Goal: Task Accomplishment & Management: Use online tool/utility

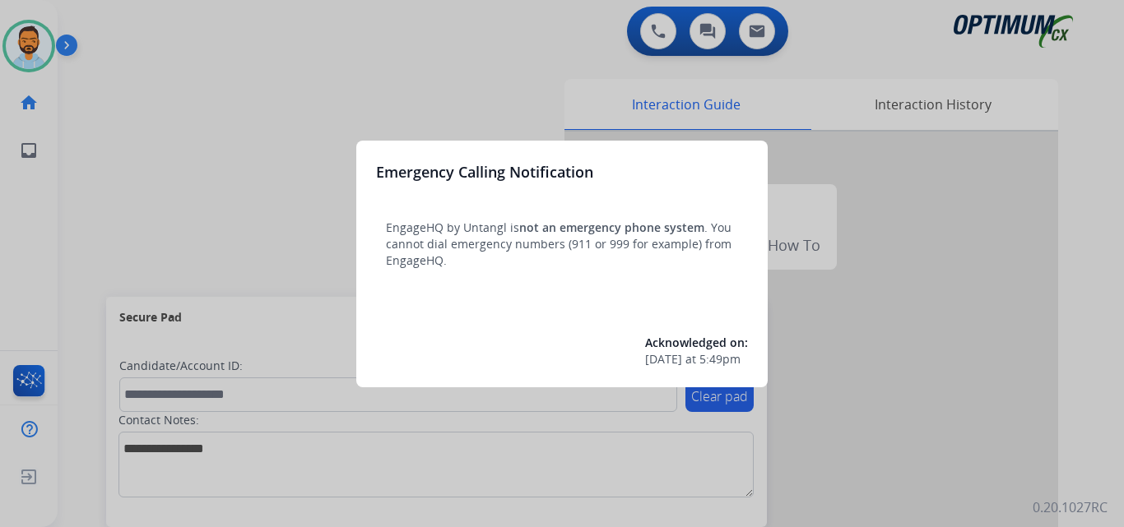
click at [142, 185] on div at bounding box center [562, 263] width 1124 height 527
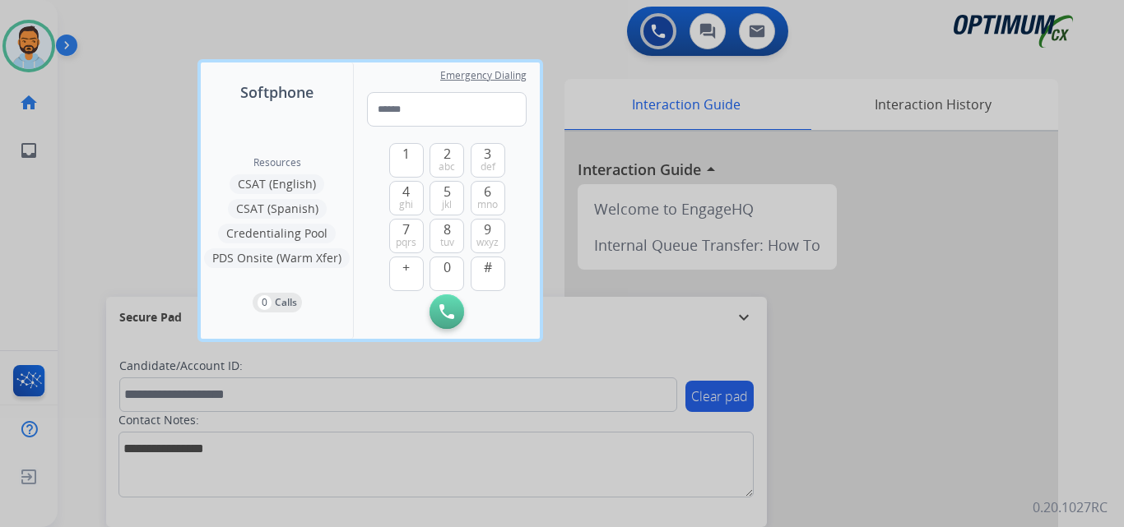
click at [142, 185] on div at bounding box center [562, 263] width 1124 height 527
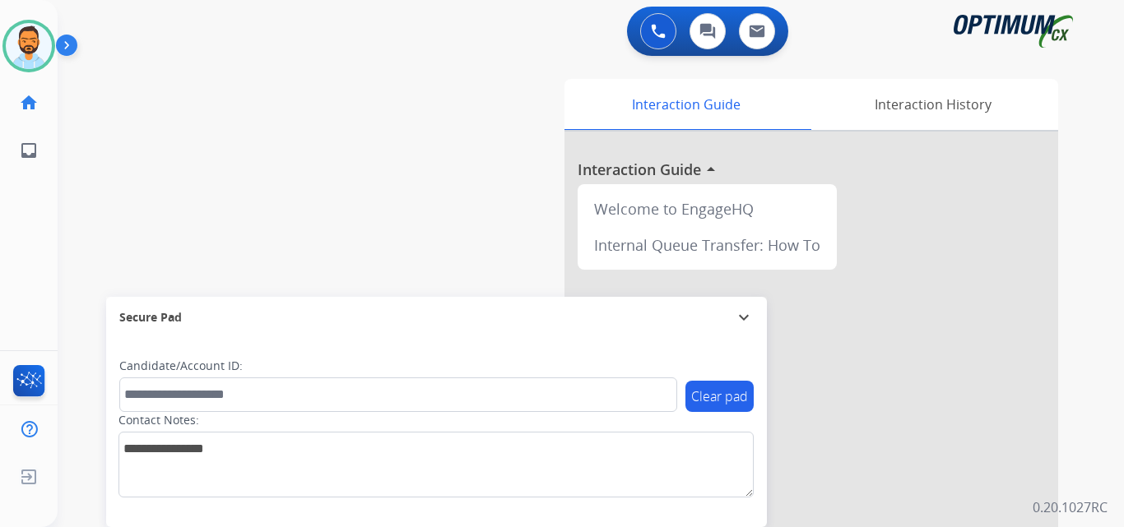
click at [62, 39] on img at bounding box center [70, 48] width 28 height 31
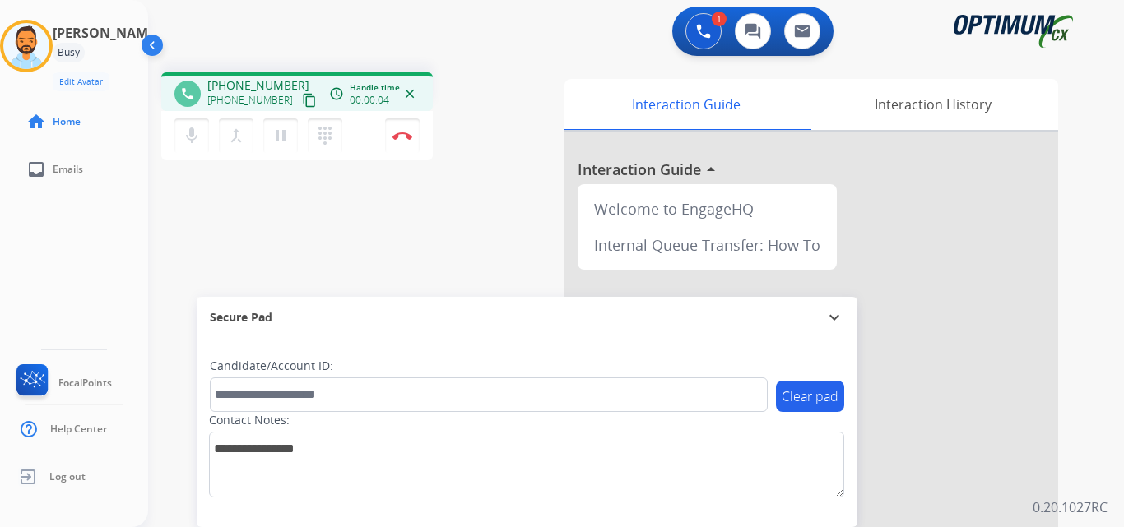
click at [1105, 22] on div "1 Voice Interactions 0 Chat Interactions 0 Email Interactions phone +1719384680…" at bounding box center [636, 263] width 976 height 527
click at [302, 102] on mat-icon "content_copy" at bounding box center [309, 100] width 15 height 15
click at [399, 142] on button "Disconnect" at bounding box center [402, 135] width 35 height 35
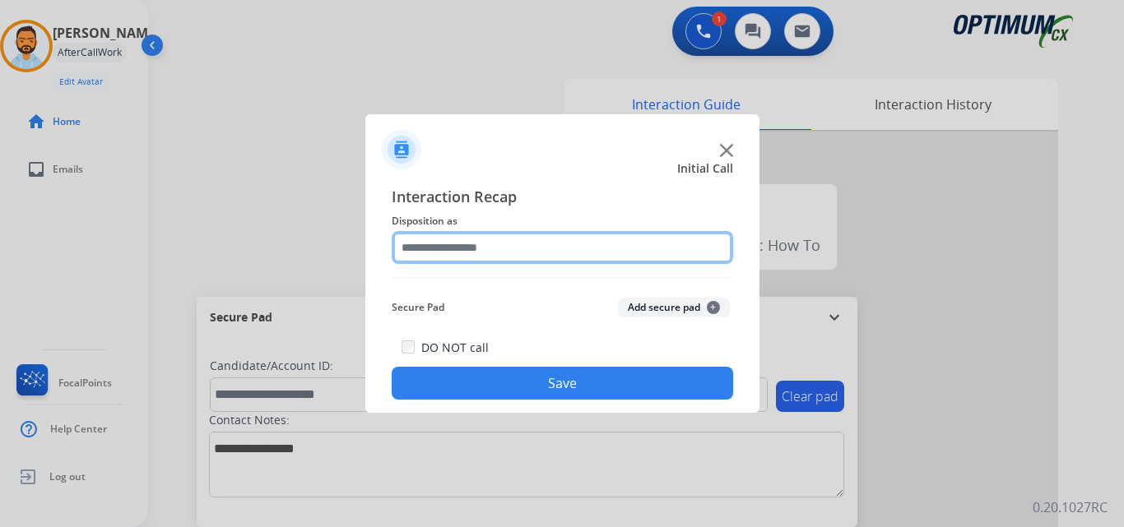
click at [520, 241] on input "text" at bounding box center [562, 247] width 341 height 33
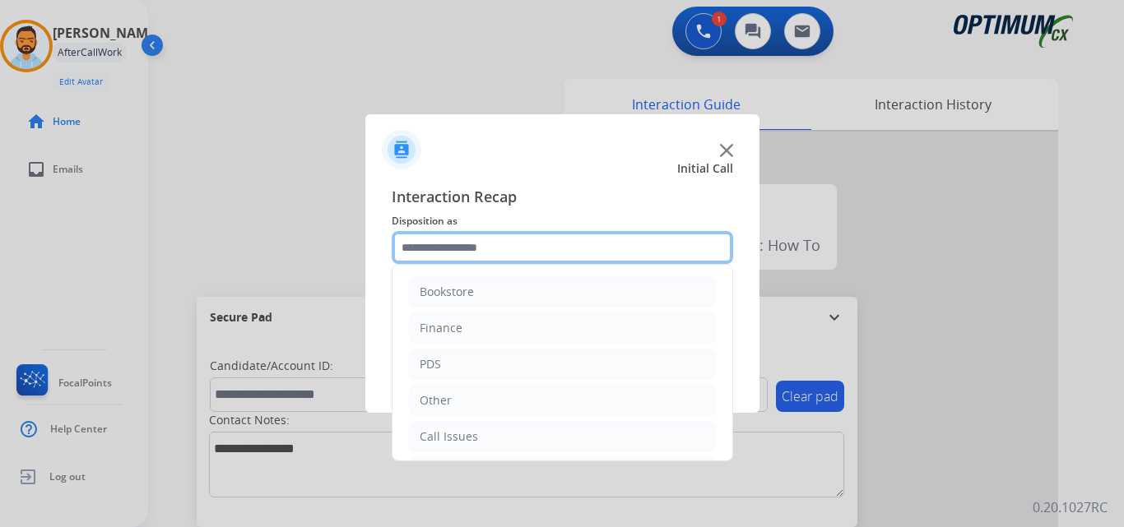
scroll to position [112, 0]
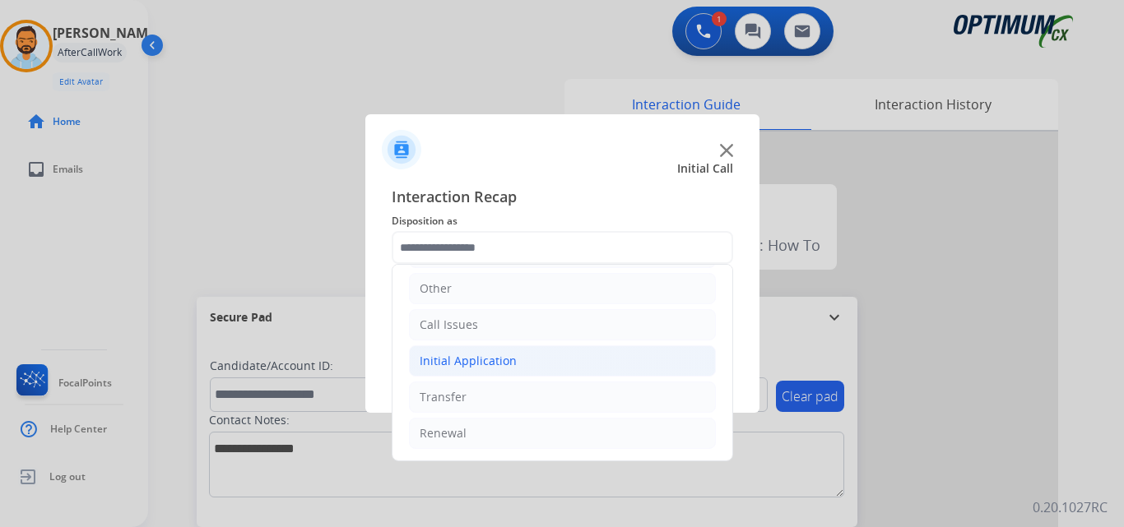
click at [538, 362] on li "Initial Application" at bounding box center [562, 361] width 307 height 31
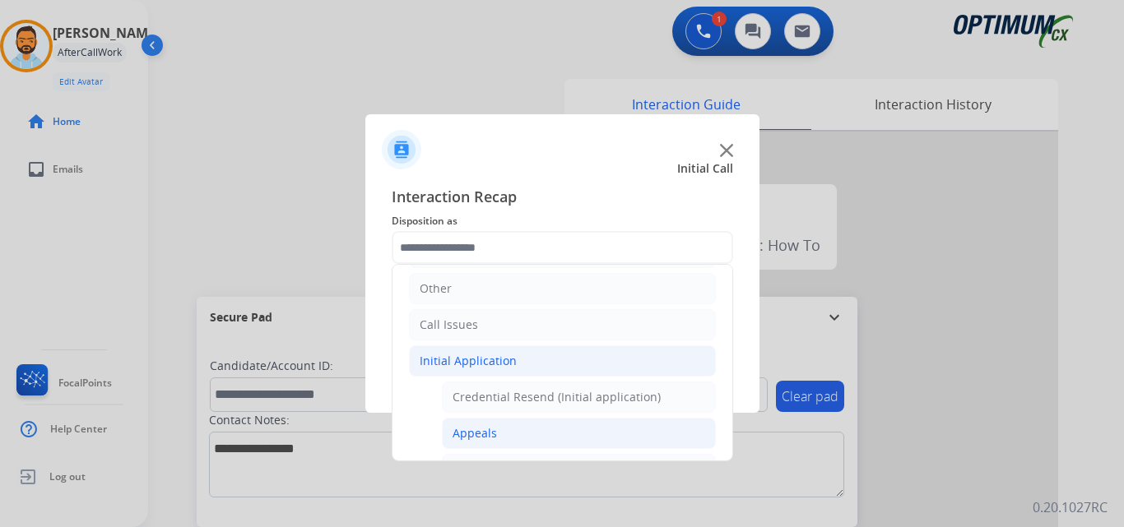
click at [528, 434] on li "Appeals" at bounding box center [579, 433] width 274 height 31
type input "*******"
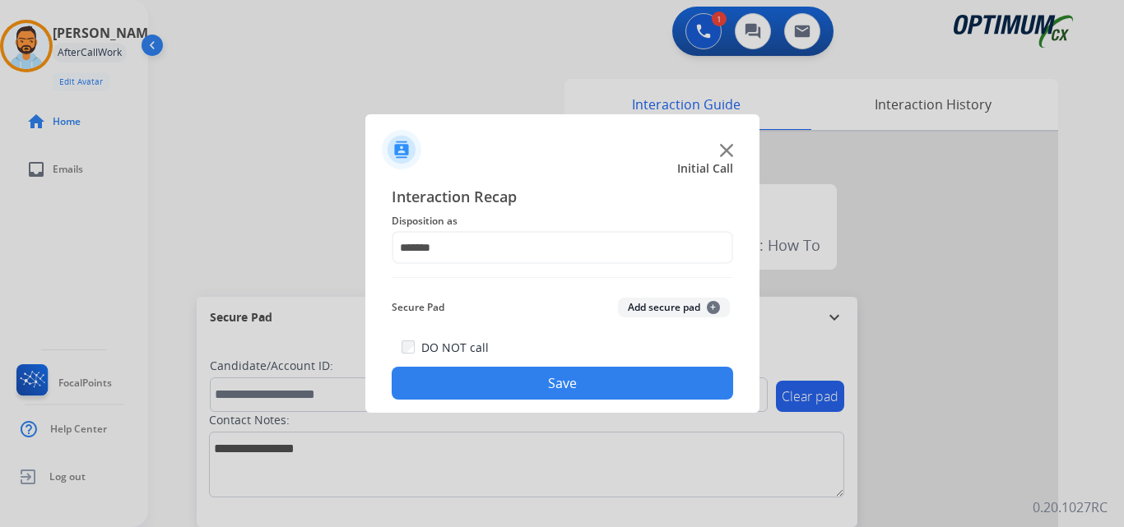
click at [551, 392] on button "Save" at bounding box center [562, 383] width 341 height 33
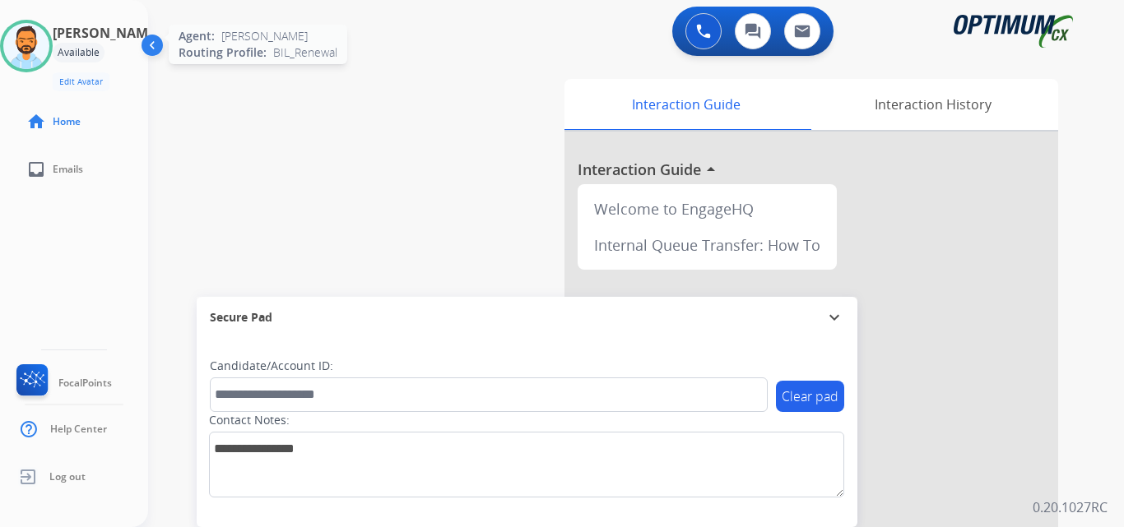
click at [38, 46] on img at bounding box center [26, 46] width 46 height 46
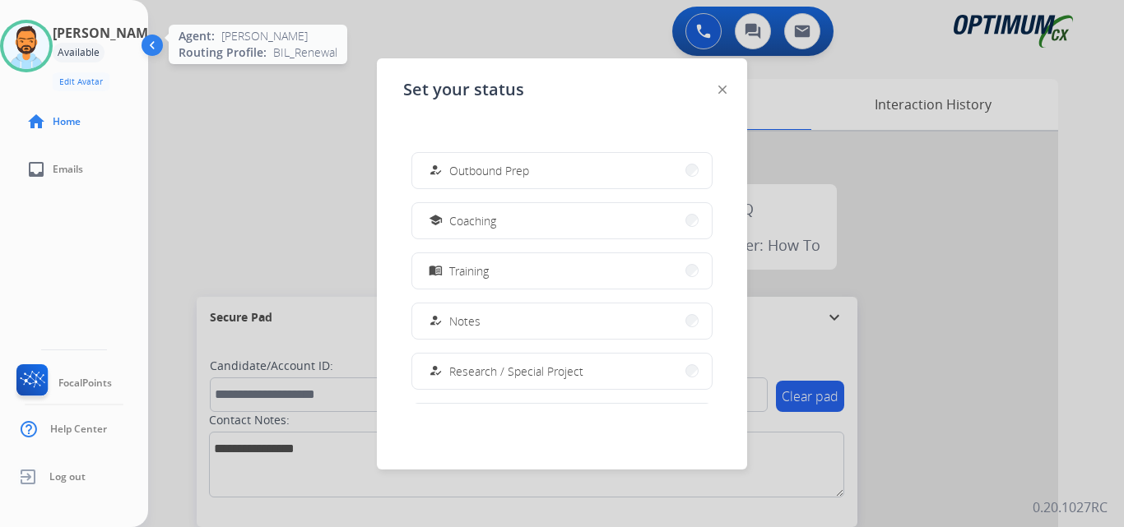
scroll to position [241, 0]
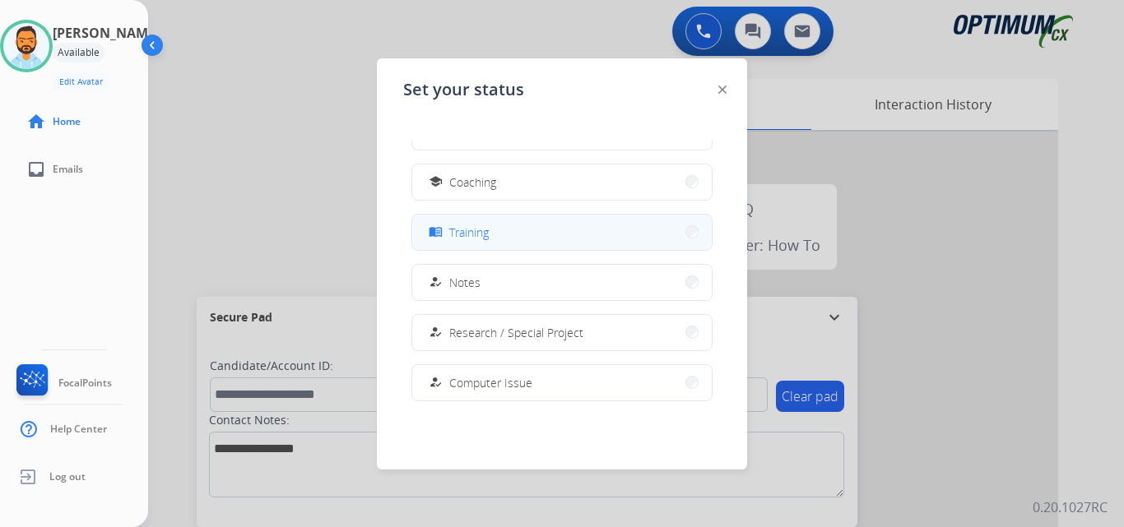
click at [476, 225] on span "Training" at bounding box center [468, 232] width 39 height 17
